Goal: Task Accomplishment & Management: Use online tool/utility

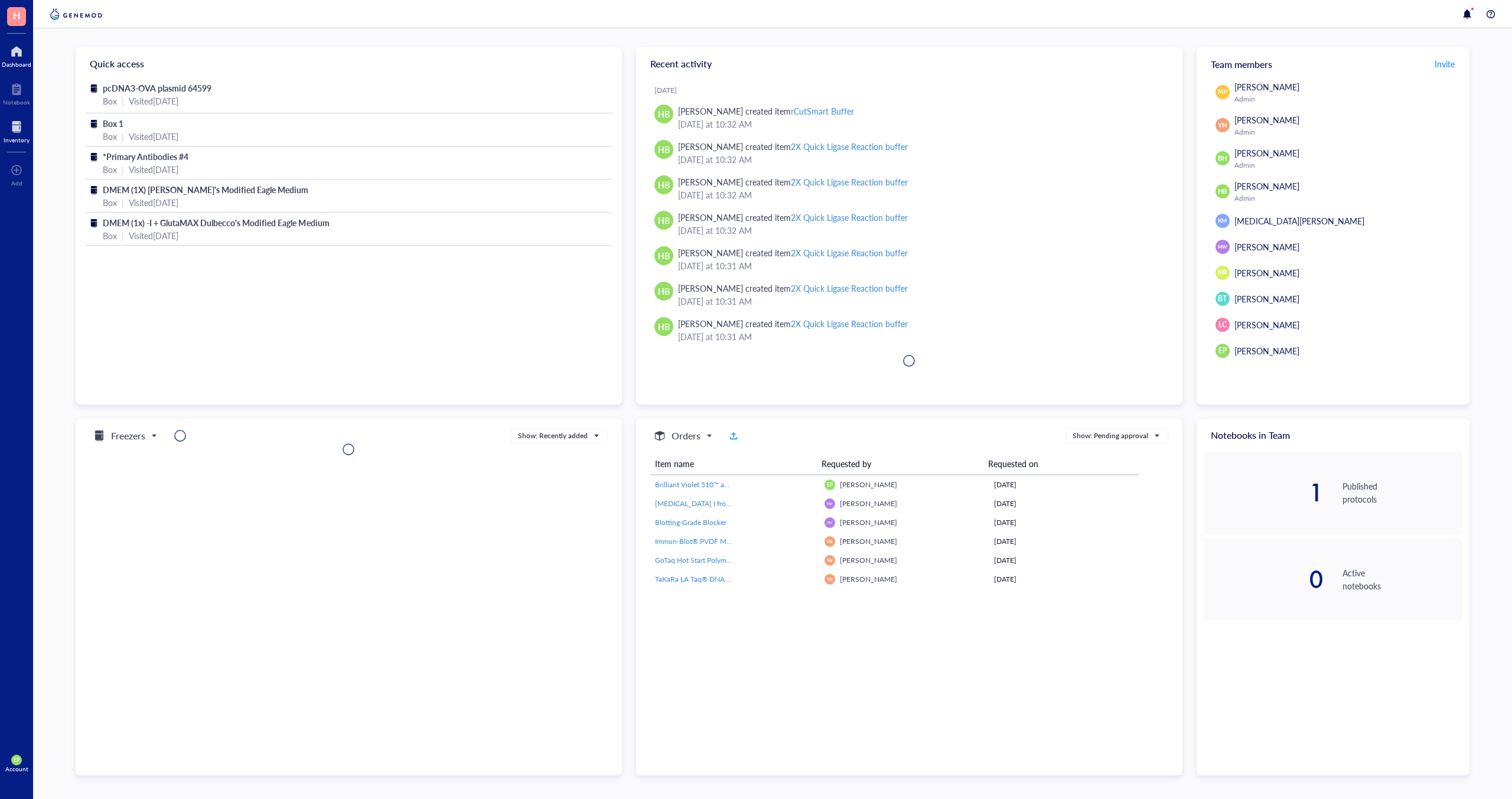
click at [25, 136] on div "Inventory" at bounding box center [16, 139] width 26 height 7
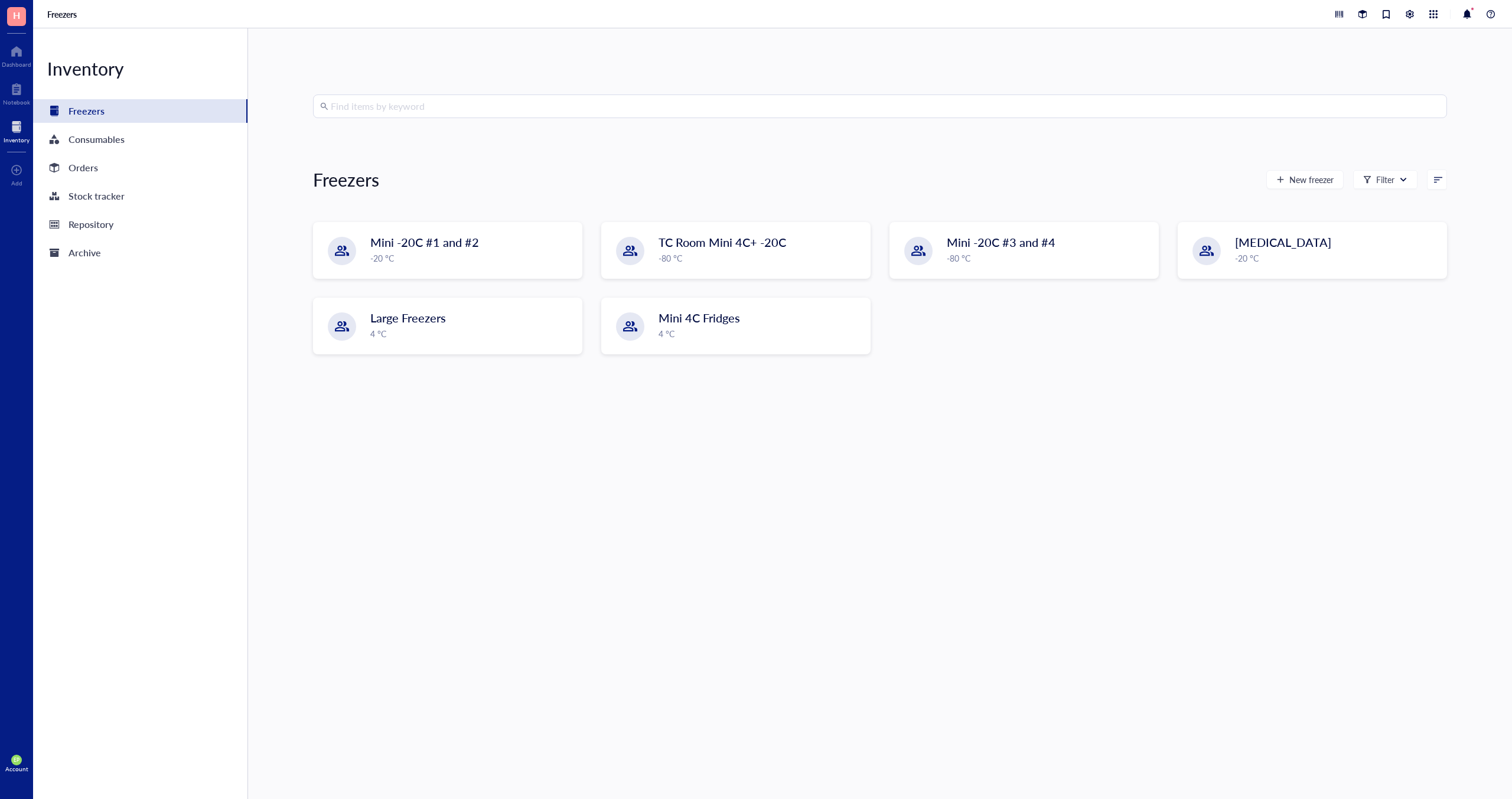
click at [369, 107] on input "search" at bounding box center [885, 106] width 1109 height 23
click at [103, 180] on div "Inventory Freezers Consumables Orders Stock tracker Repository Archive" at bounding box center [141, 413] width 215 height 771
click at [99, 175] on div "Orders" at bounding box center [140, 168] width 214 height 24
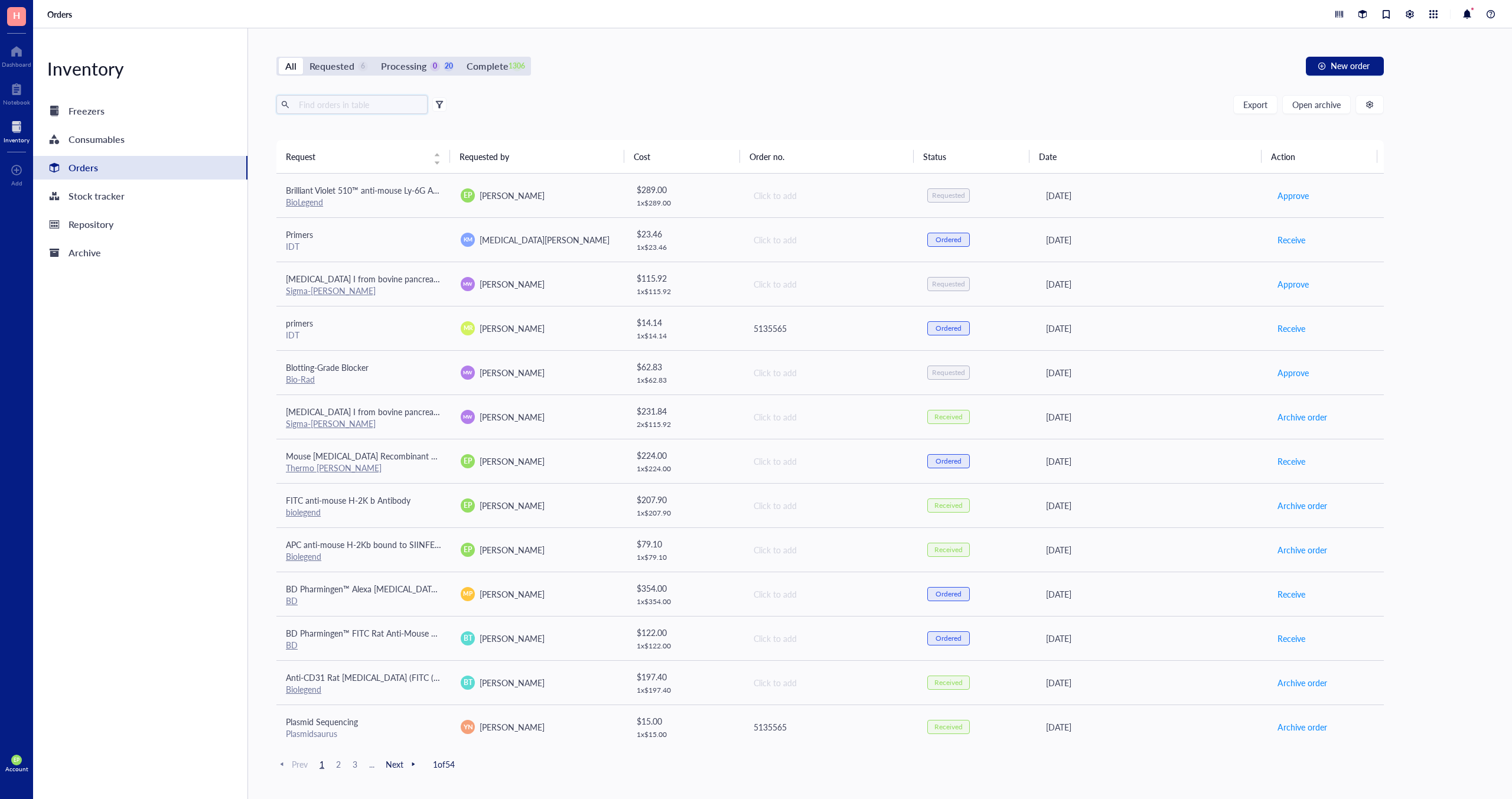
click at [374, 101] on input "text" at bounding box center [358, 104] width 129 height 18
type input "gloves"
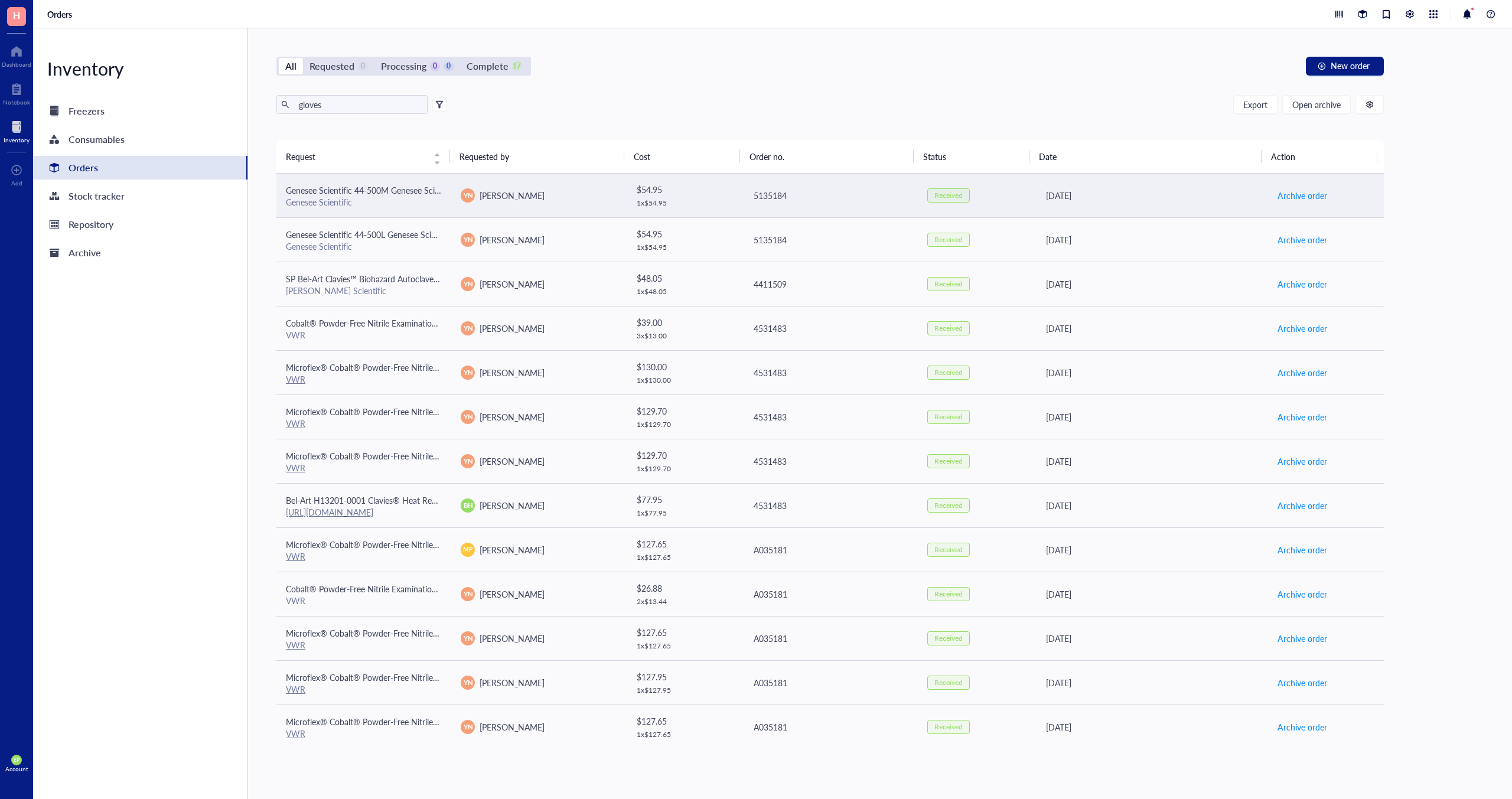
click at [405, 194] on span "Genesee Scientific 44-500M Genesee Scientific Nitrile Gloves, M, [PERSON_NAME],…" at bounding box center [510, 190] width 448 height 12
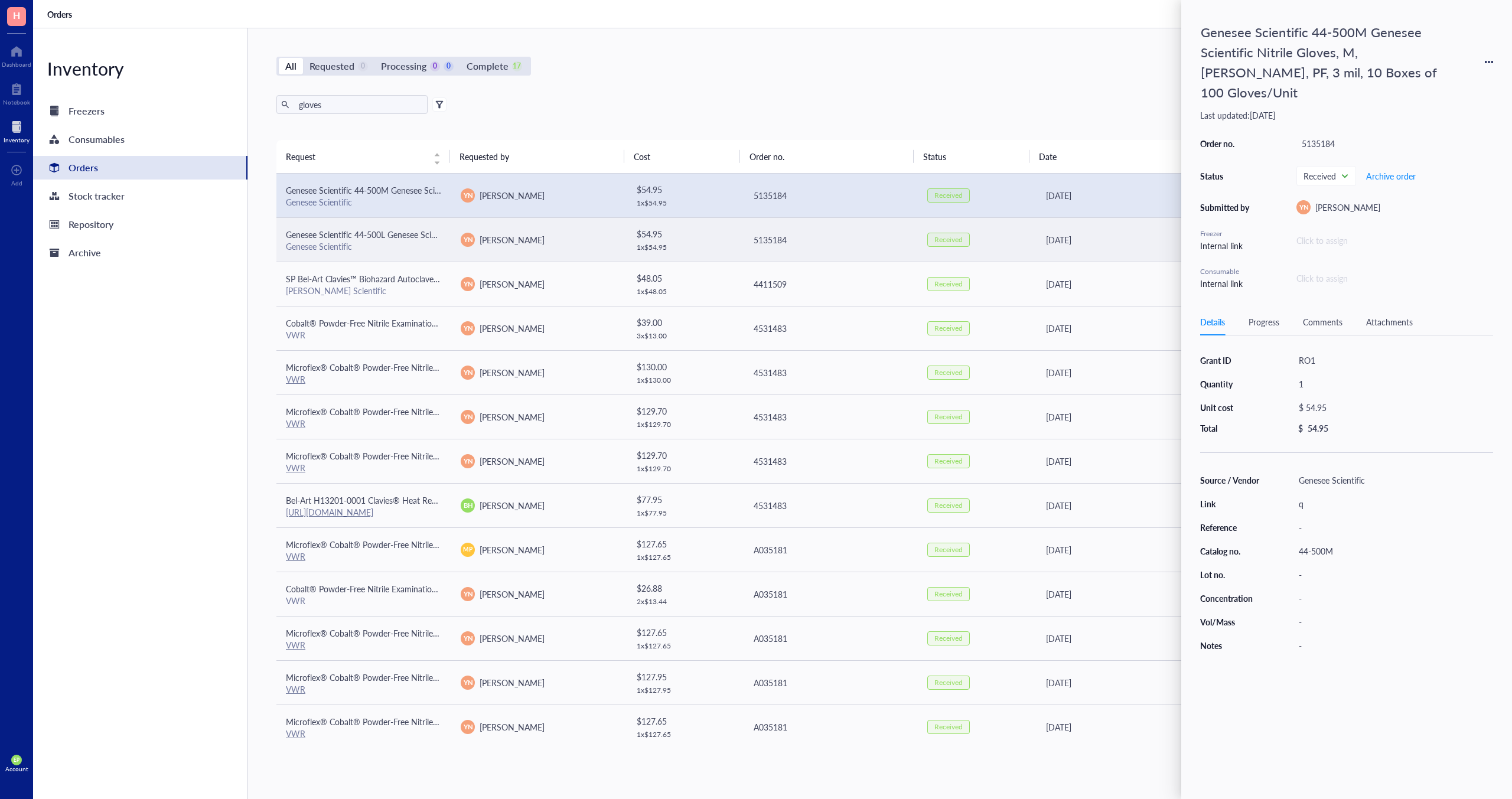
click at [743, 227] on td "5135184" at bounding box center [830, 239] width 175 height 44
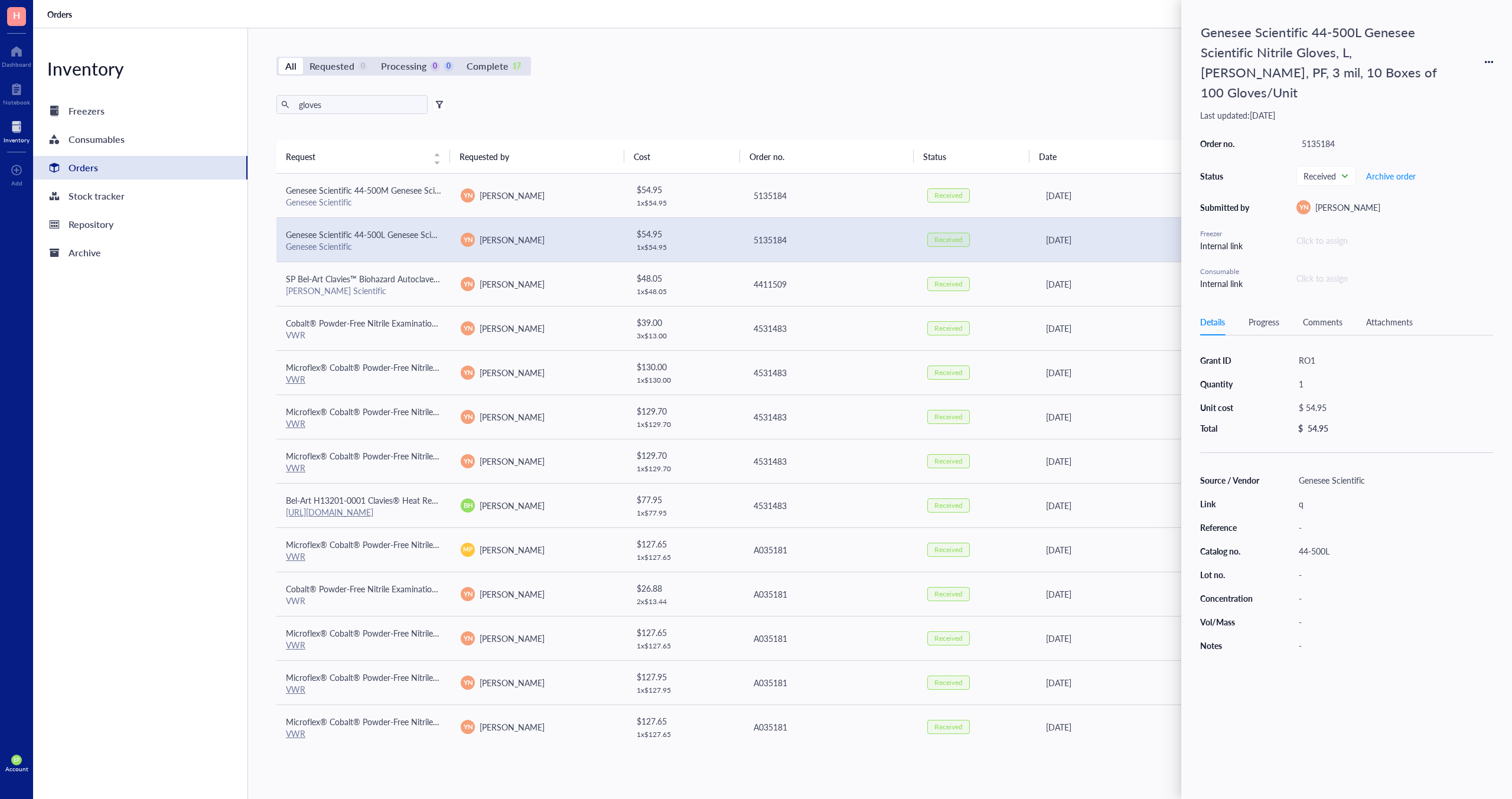
click at [1494, 48] on div "Genesee Scientific 44-500L Genesee Scientific Nitrile Gloves, L, [PERSON_NAME],…" at bounding box center [1347, 400] width 331 height 799
click at [1493, 52] on div "Genesee Scientific 44-500L Genesee Scientific Nitrile Gloves, L, [PERSON_NAME],…" at bounding box center [1347, 400] width 331 height 799
click at [1488, 61] on icon at bounding box center [1489, 62] width 3 height 3
click at [1468, 69] on span "Request again" at bounding box center [1447, 69] width 74 height 13
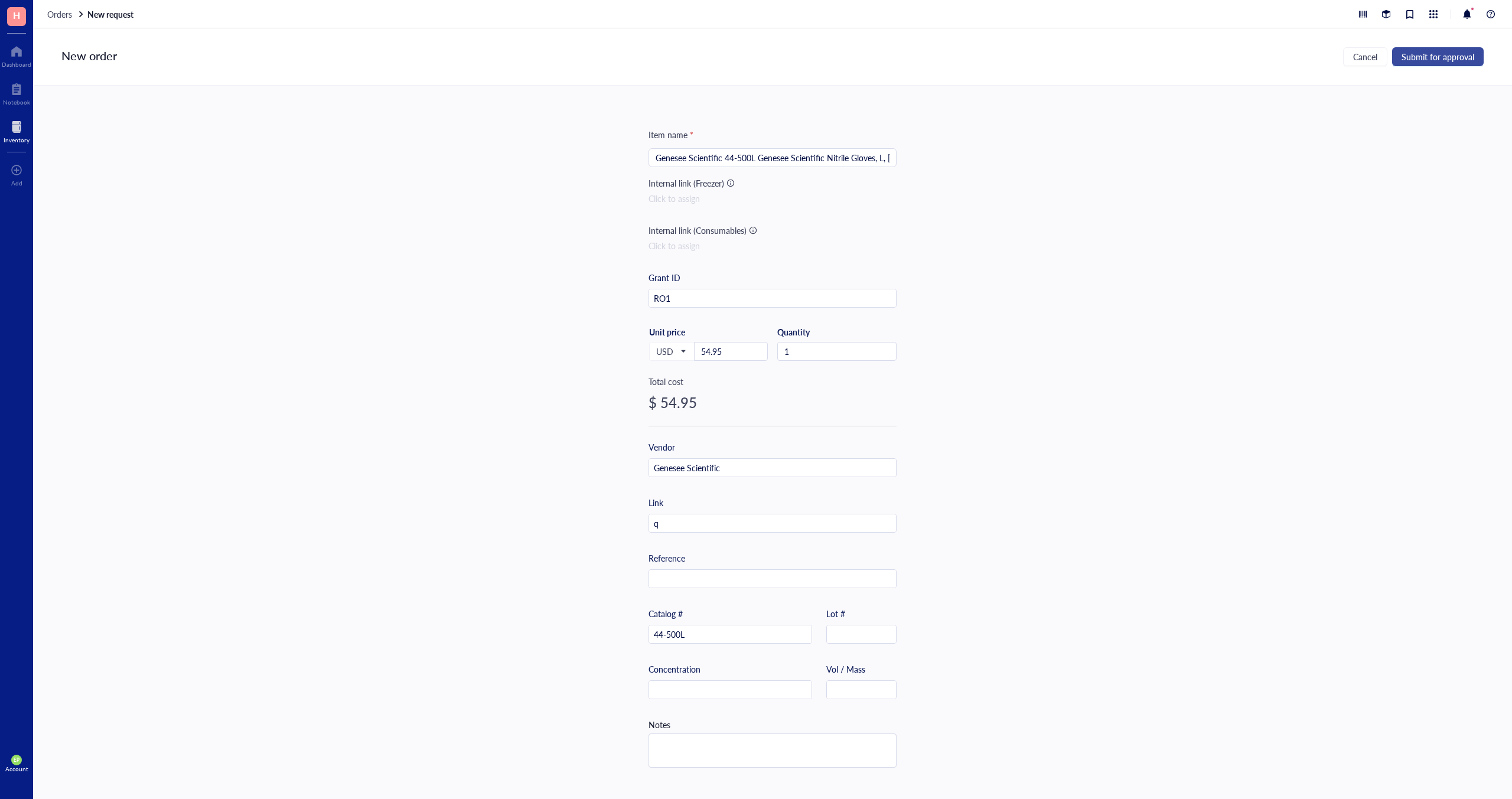
click at [1466, 65] on button "Submit for approval" at bounding box center [1438, 57] width 92 height 19
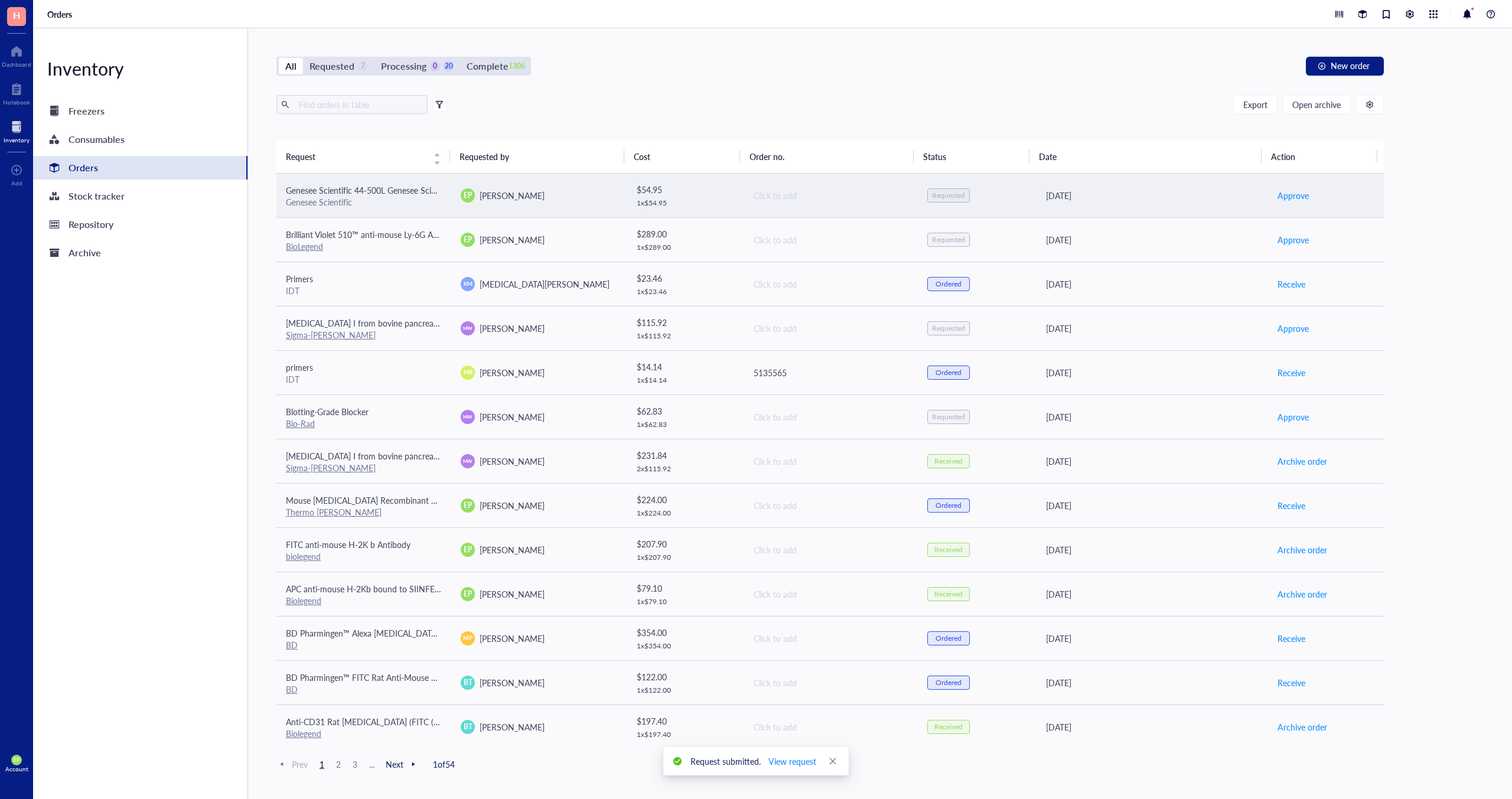
click at [378, 197] on div "Genesee Scientific" at bounding box center [364, 202] width 156 height 11
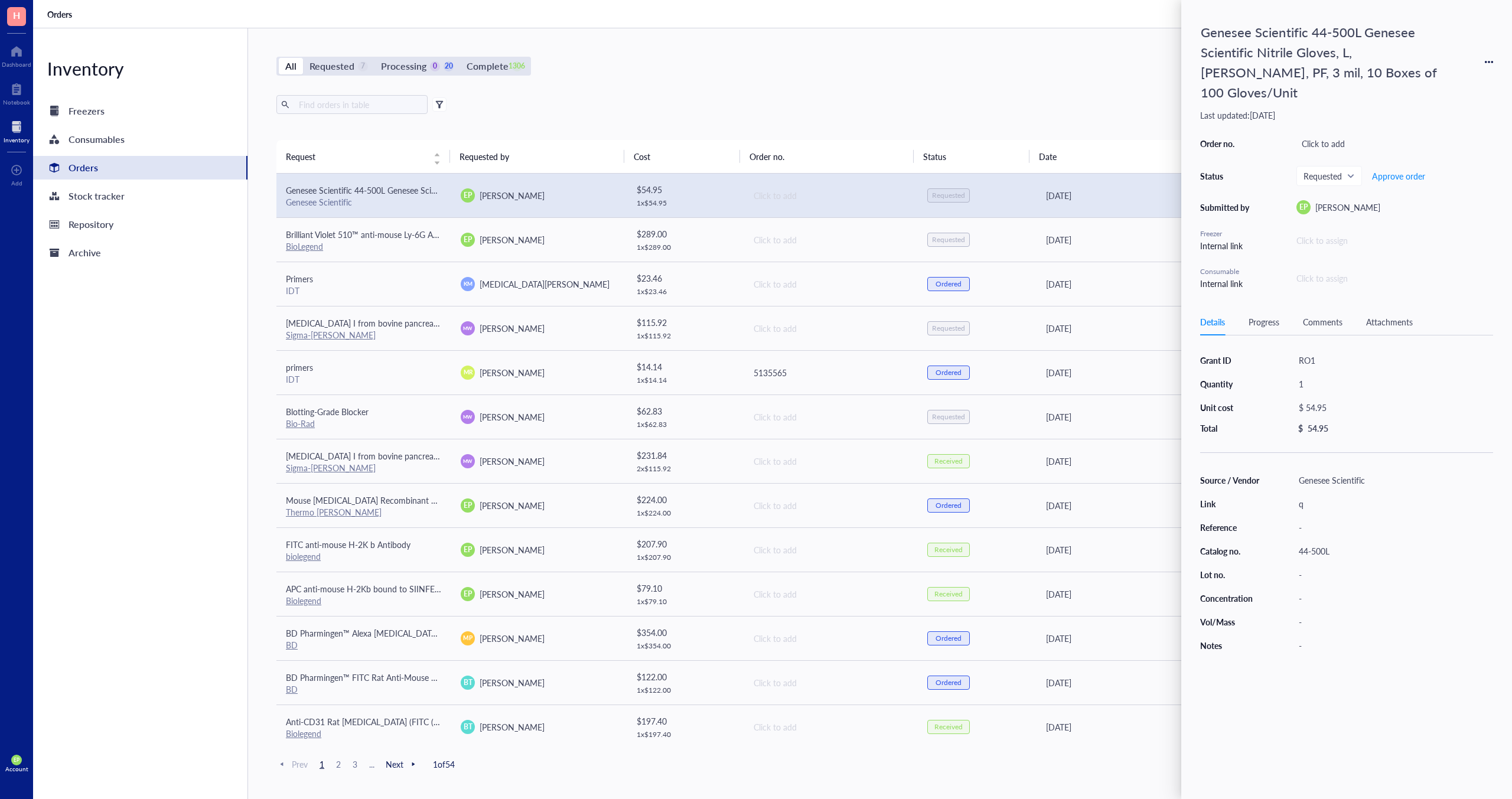
click at [623, 80] on div "All Requested 7 Processing 0 20 Complete 1306 New order Export Open archive Req…" at bounding box center [830, 413] width 1164 height 771
